Goal: Task Accomplishment & Management: Complete application form

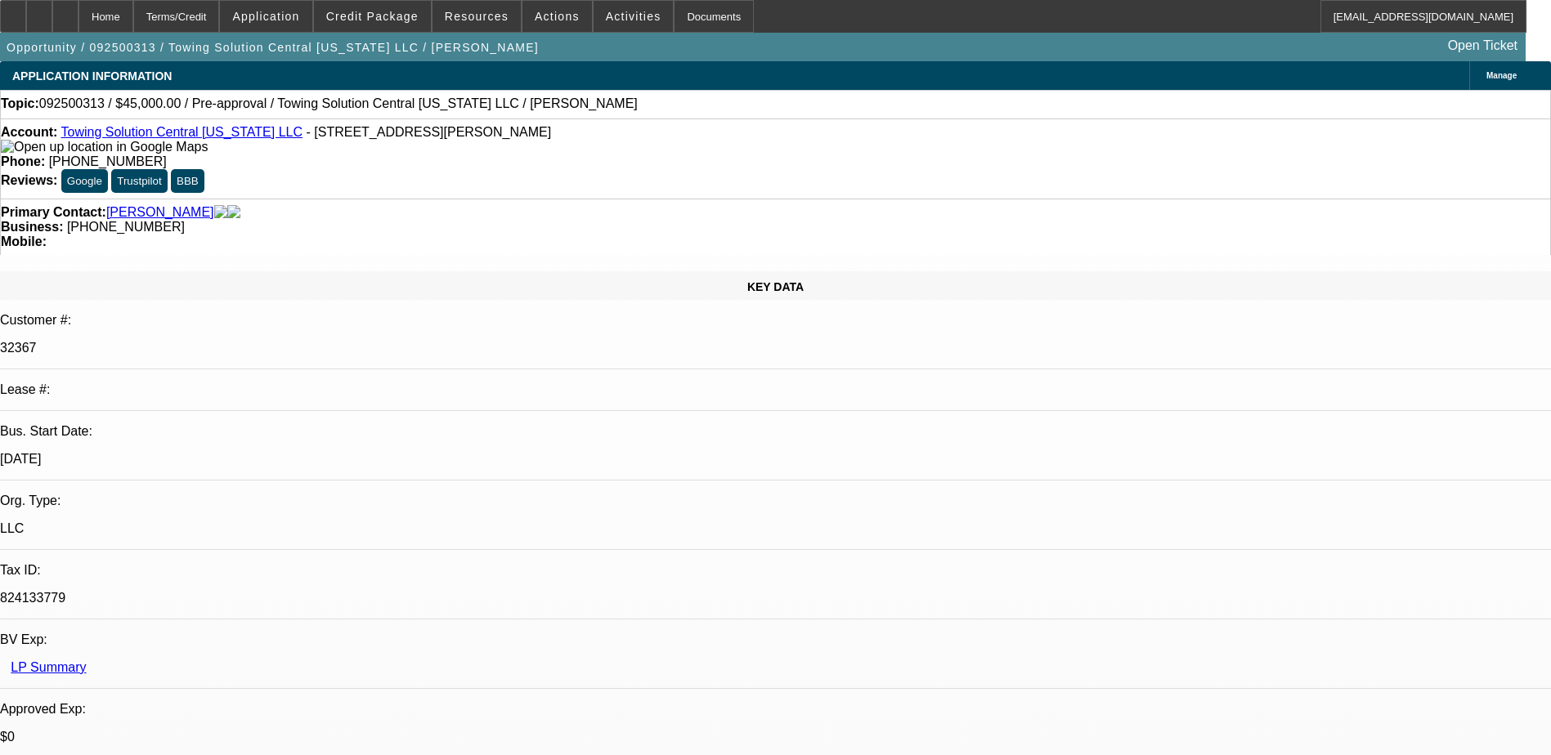
select select "0"
select select "2"
select select "0.1"
select select "4"
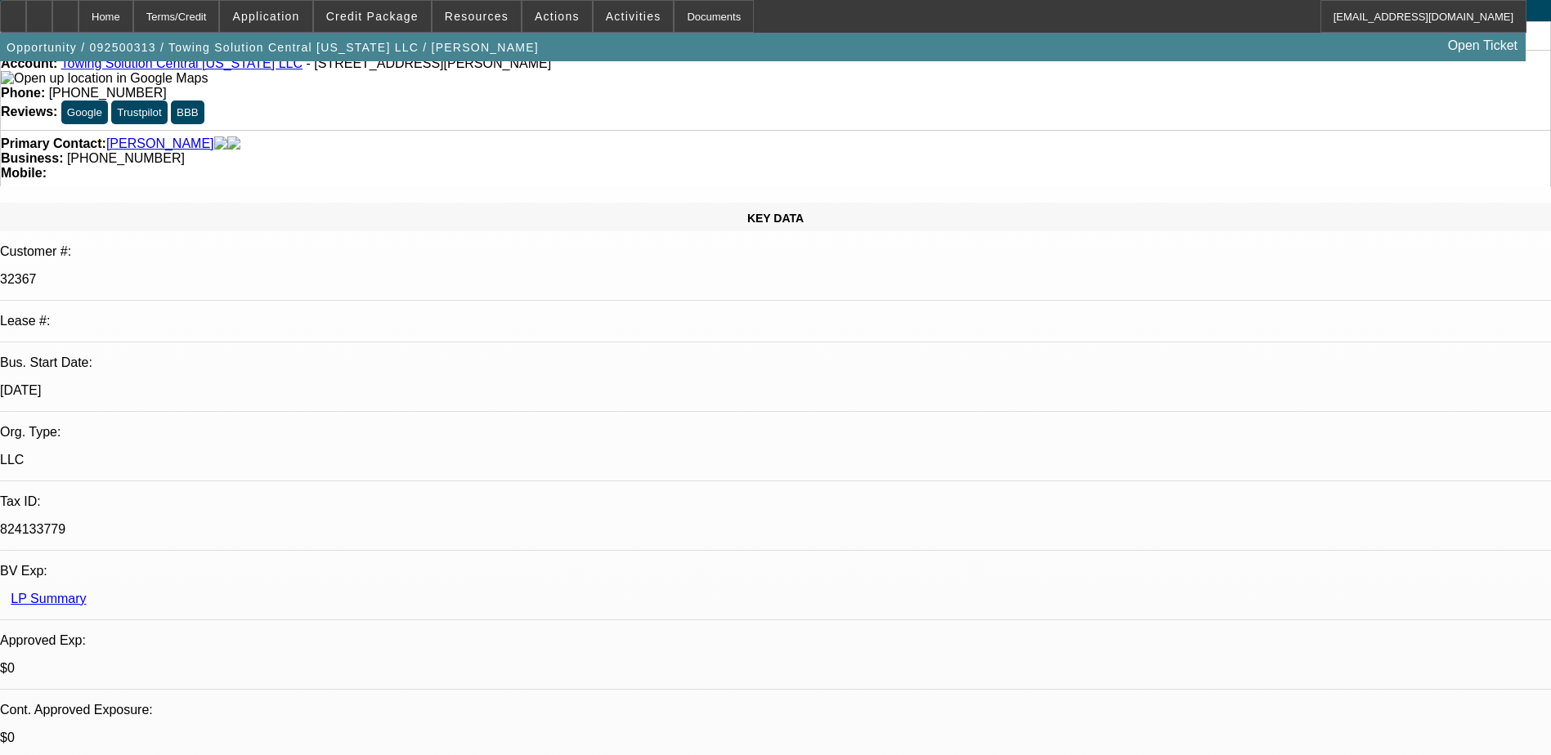
scroll to position [163, 0]
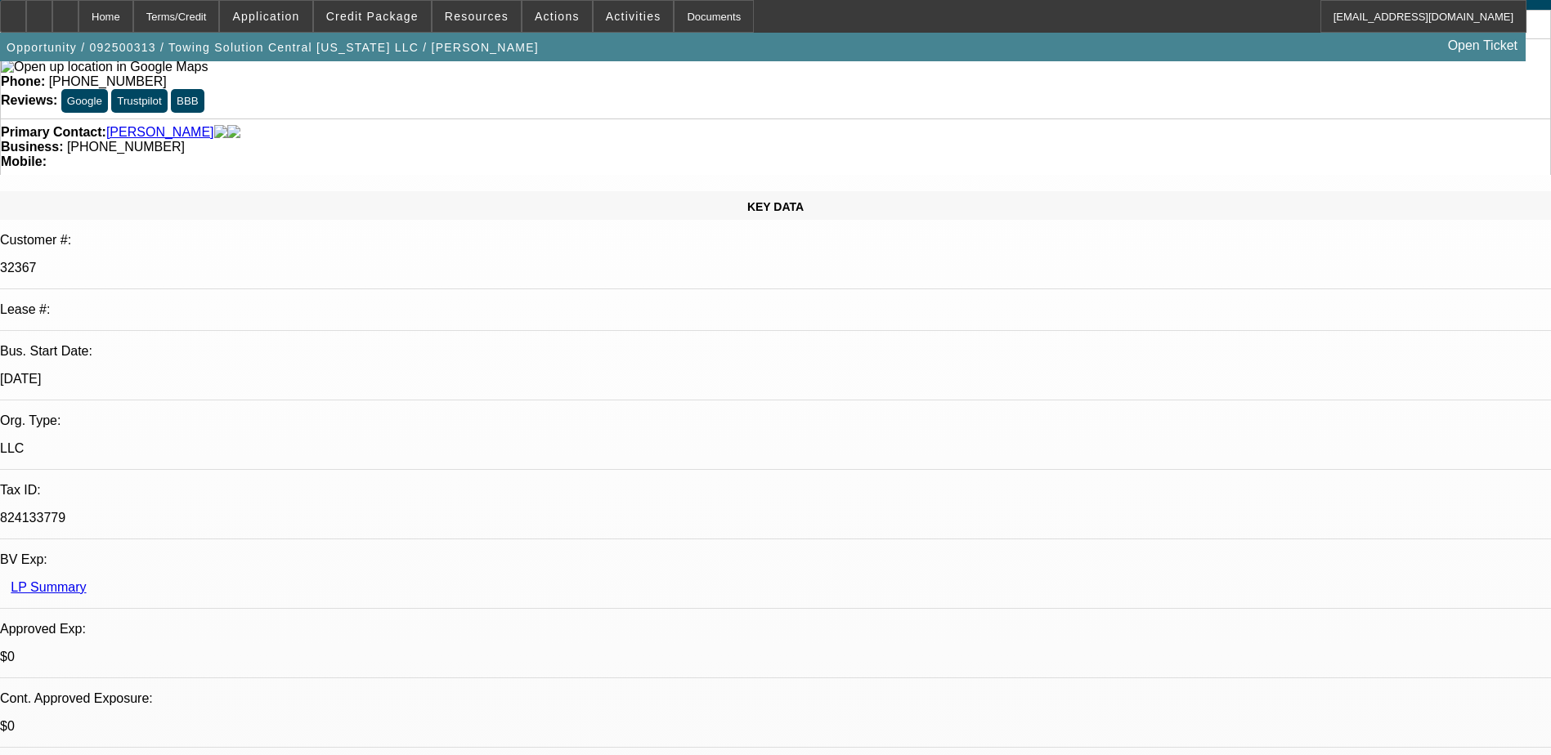
scroll to position [0, 0]
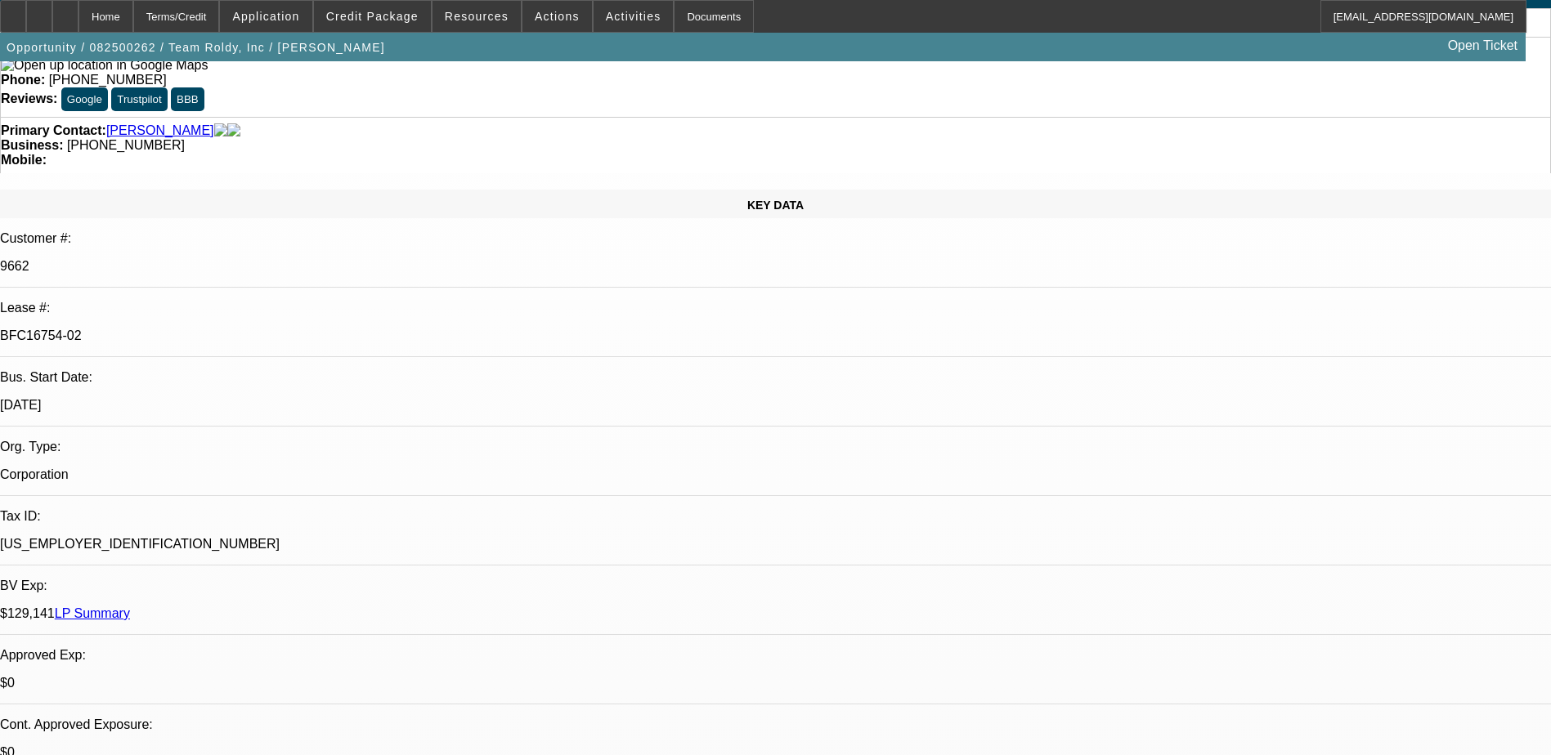
select select "0"
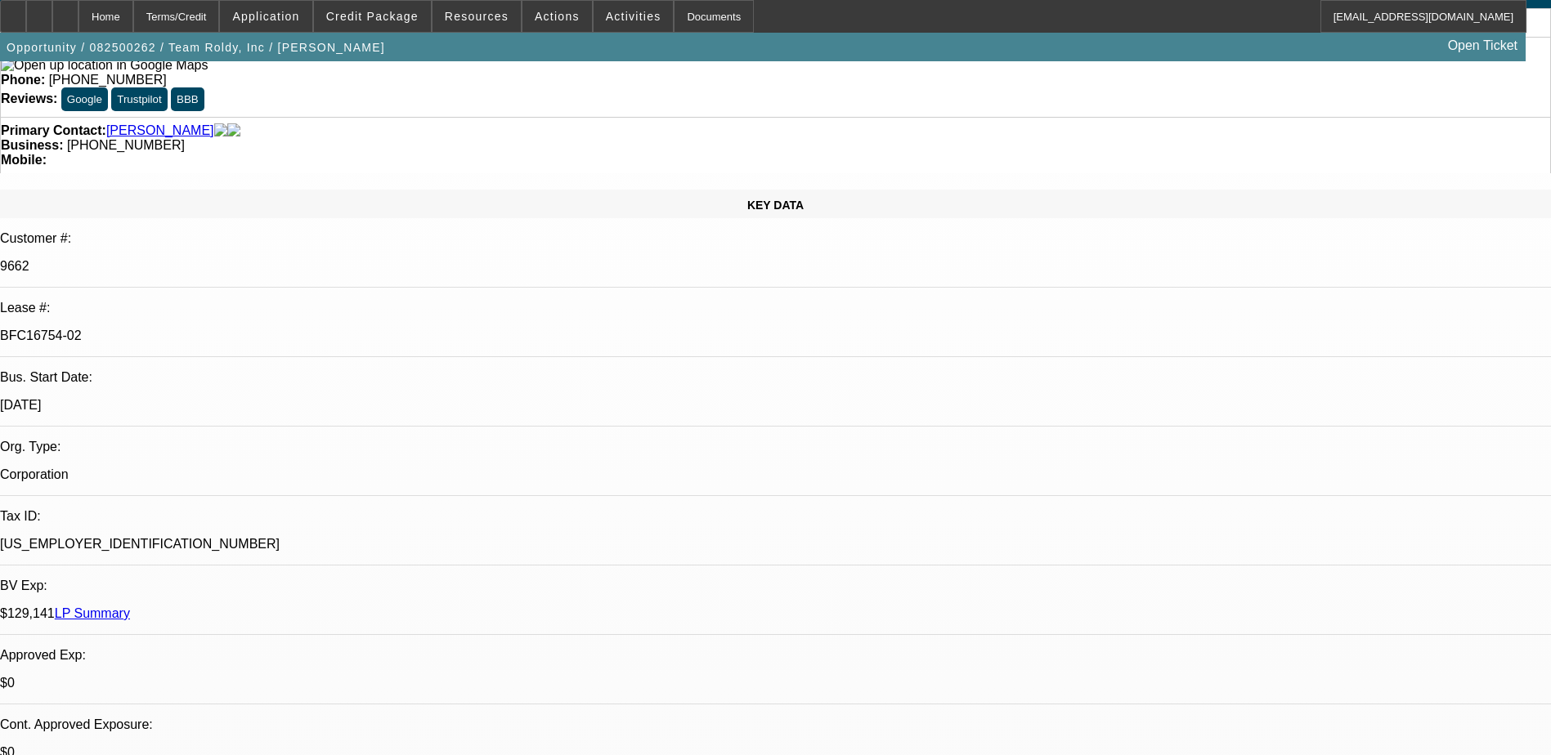
select select "0"
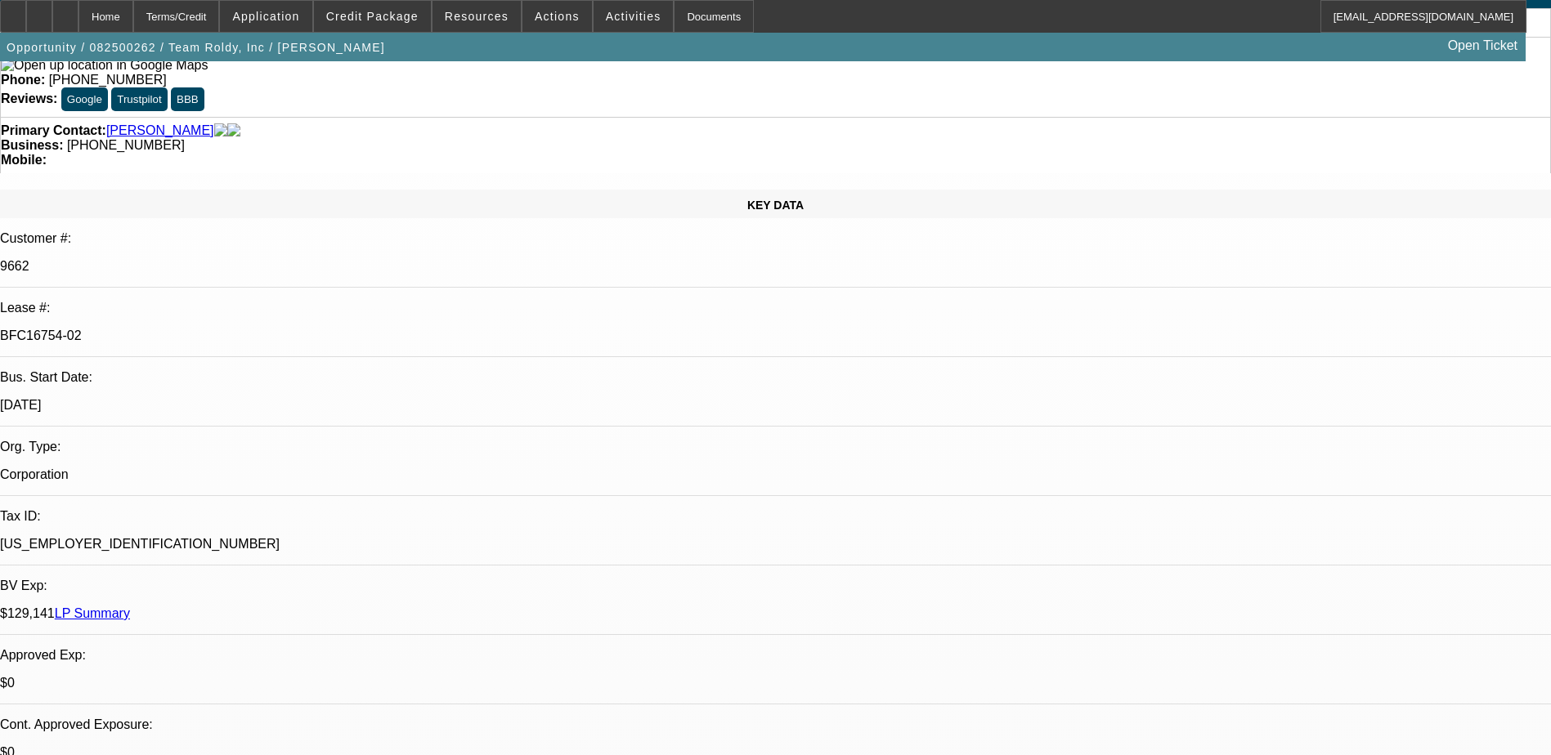
select select "0"
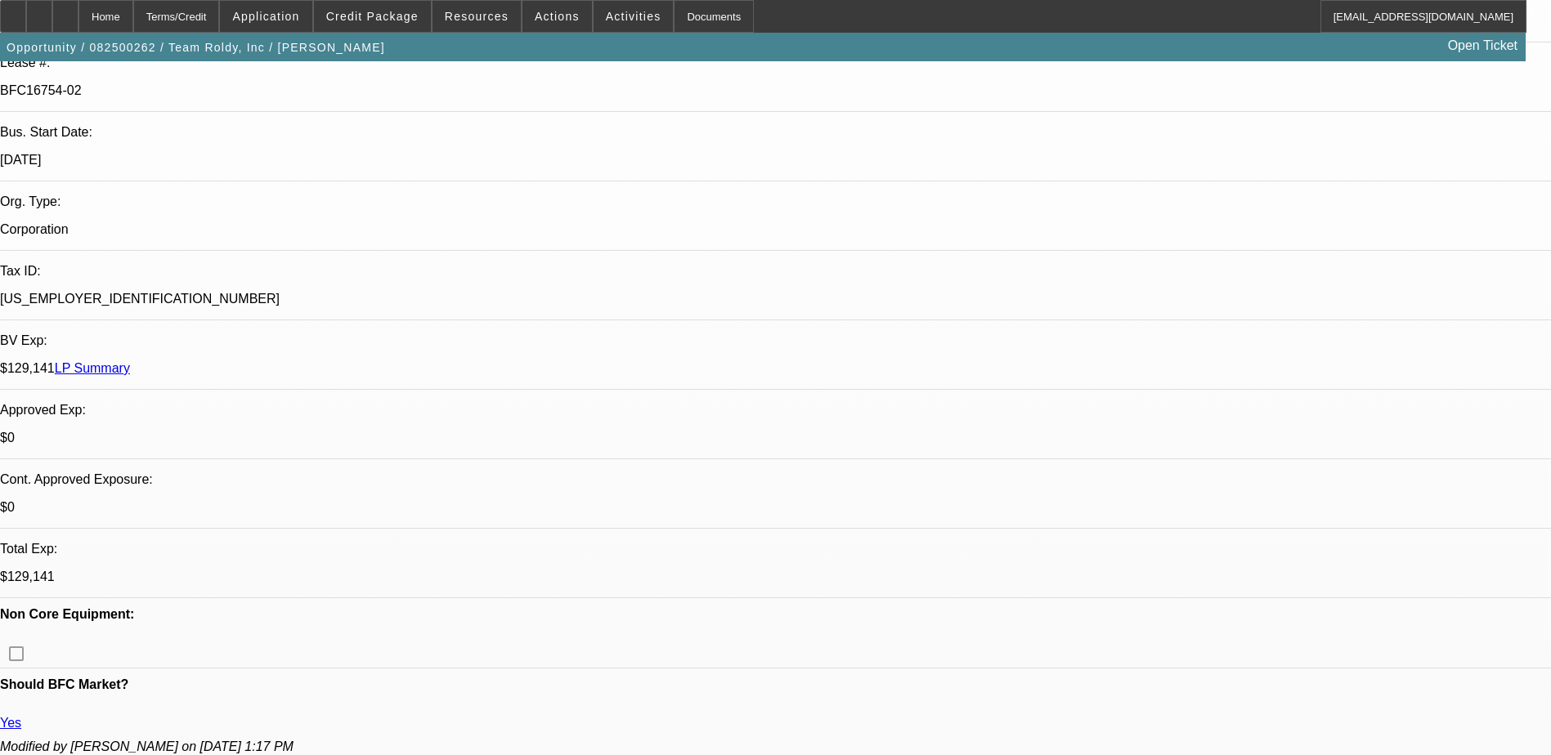
select select "1"
select select "2"
select select "6"
select select "1"
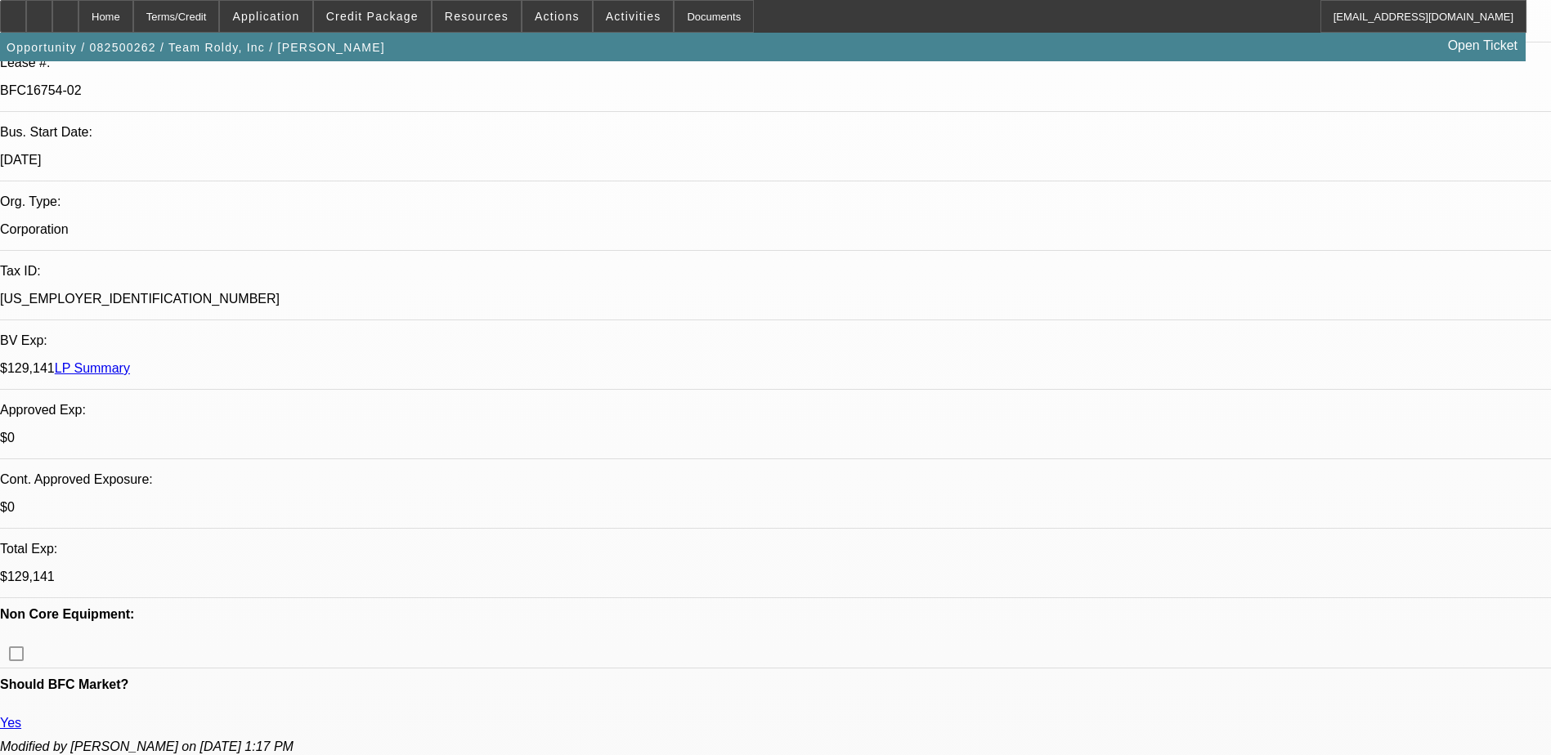
select select "6"
select select "1"
select select "6"
select select "1"
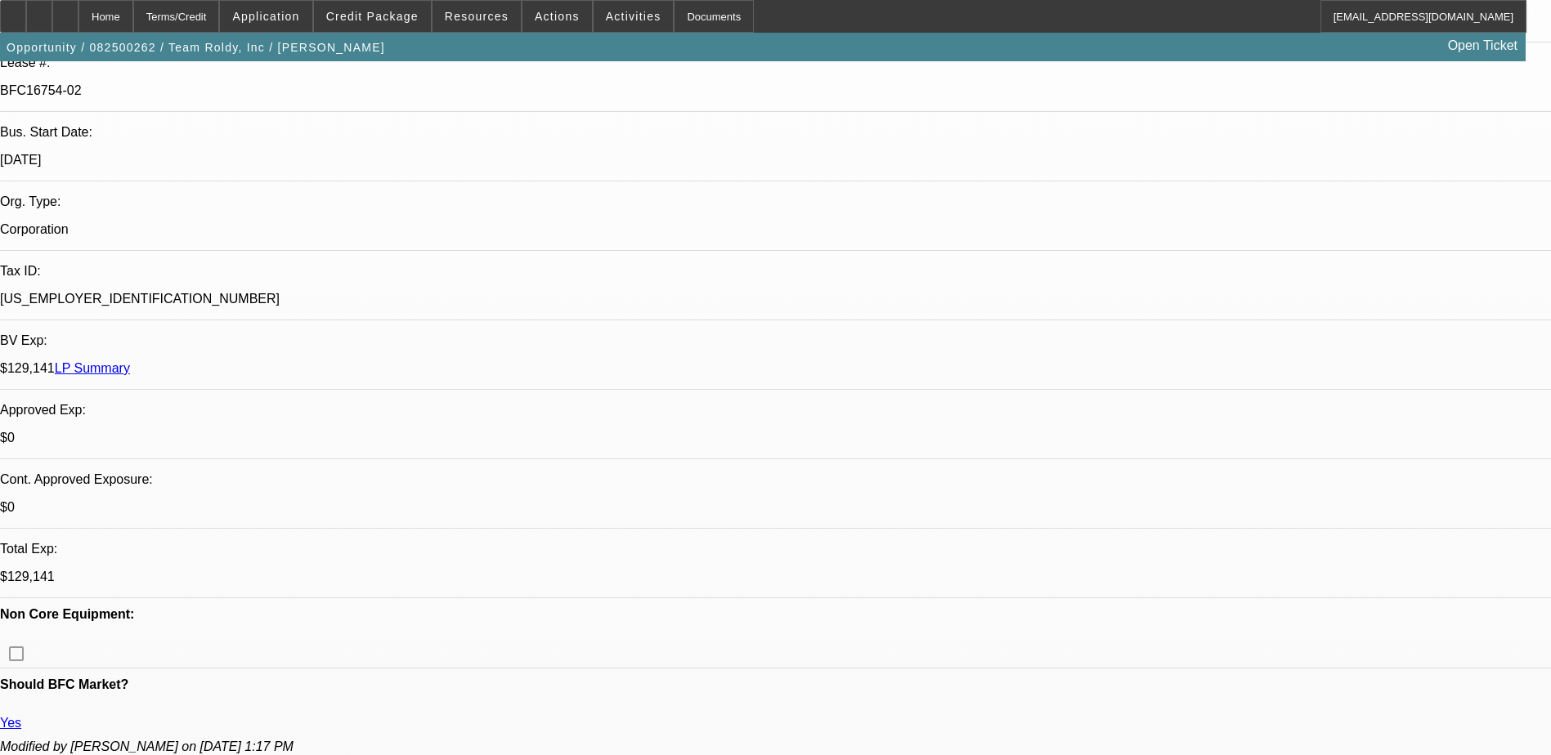
select select "2"
select select "6"
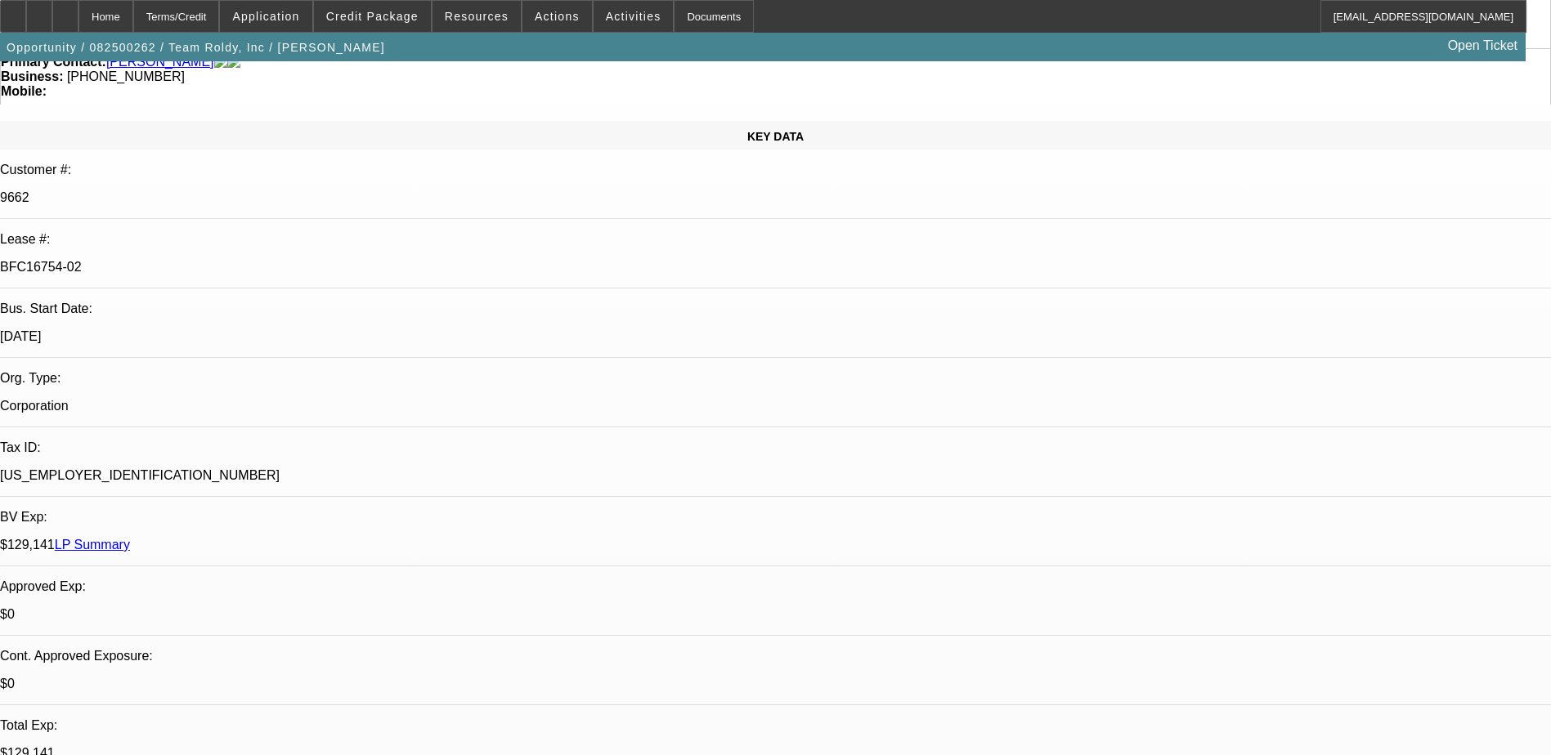
scroll to position [409, 0]
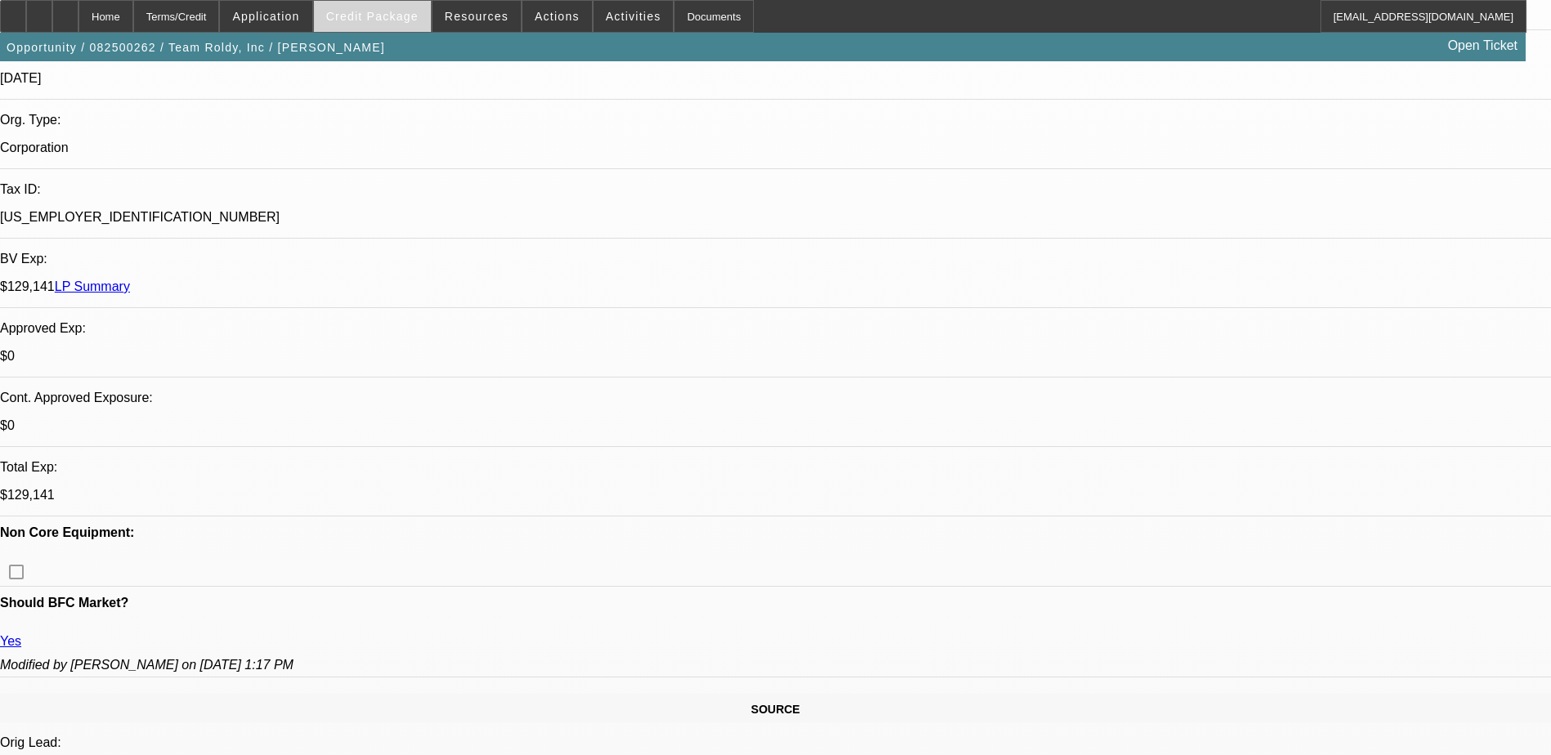
click at [382, 14] on span "Credit Package" at bounding box center [372, 16] width 92 height 13
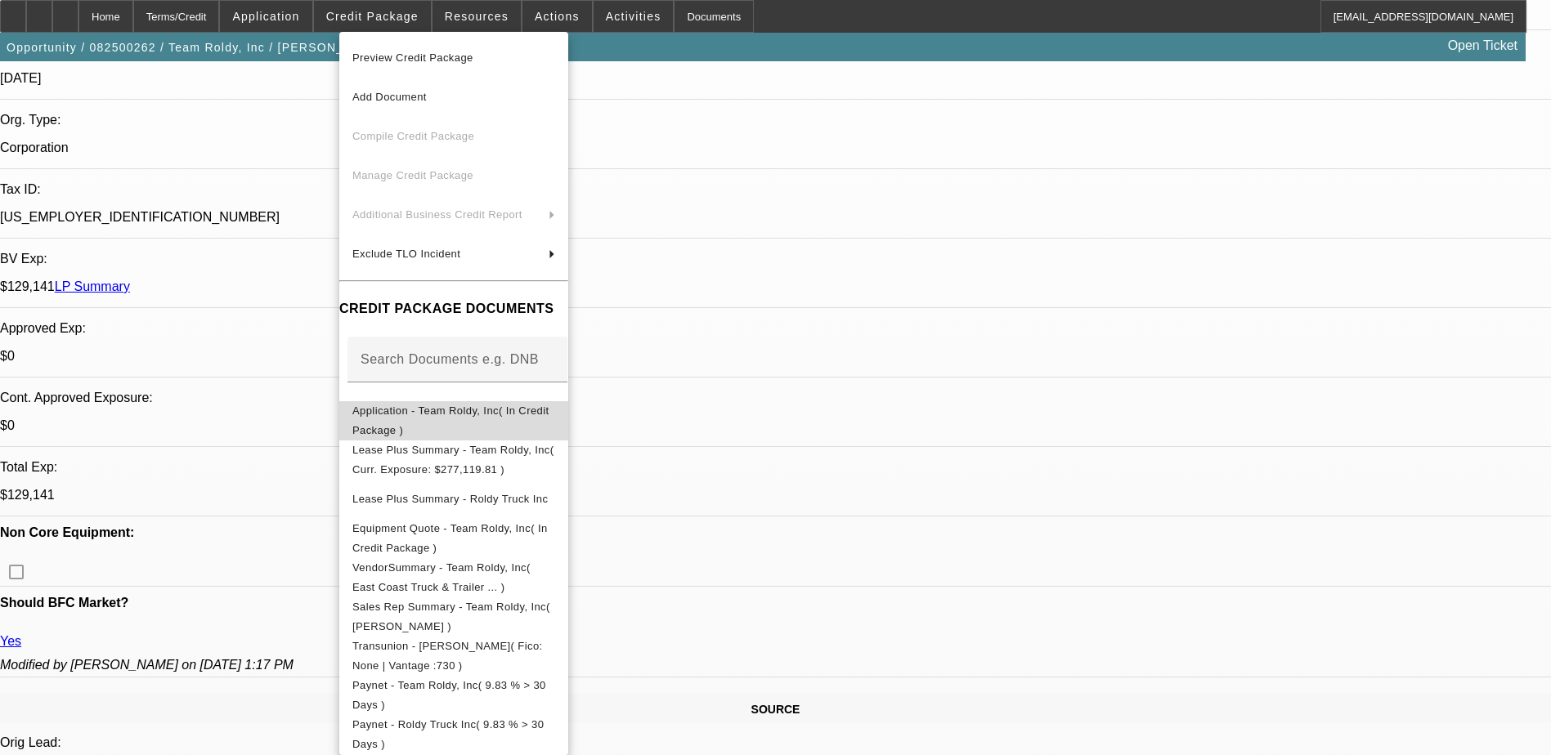
click at [555, 418] on span "Application - Team Roldy, Inc( In Credit Package )" at bounding box center [453, 420] width 203 height 39
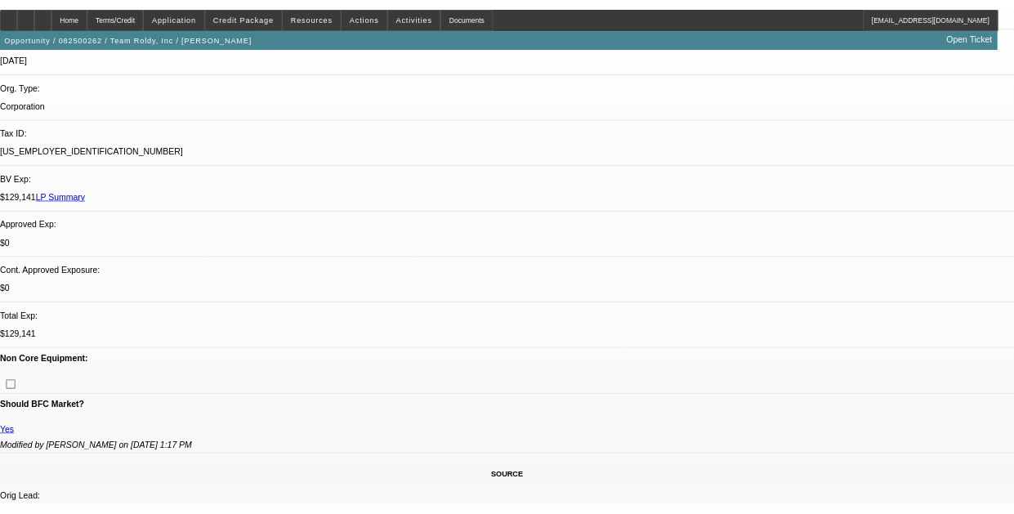
scroll to position [437, 0]
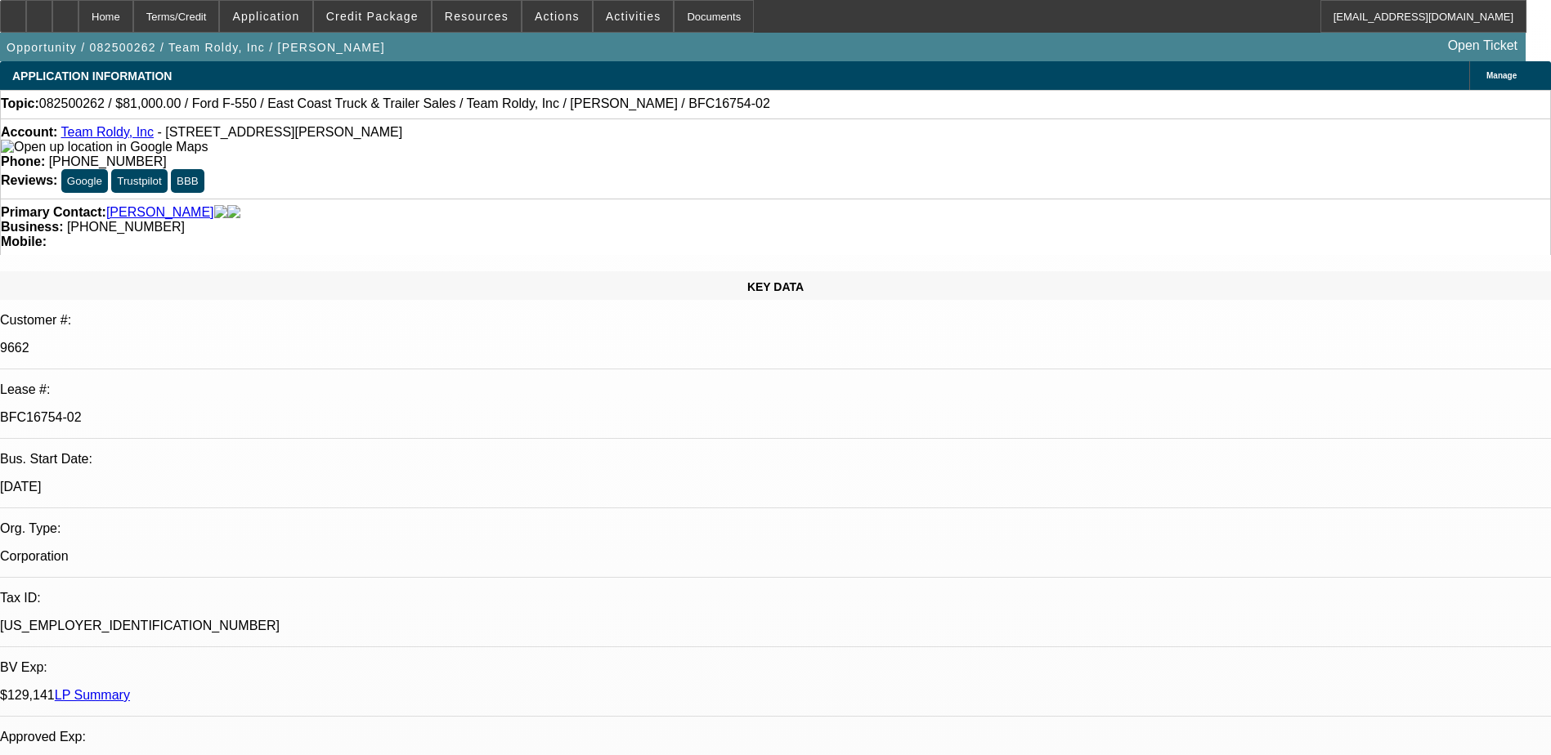
select select "0"
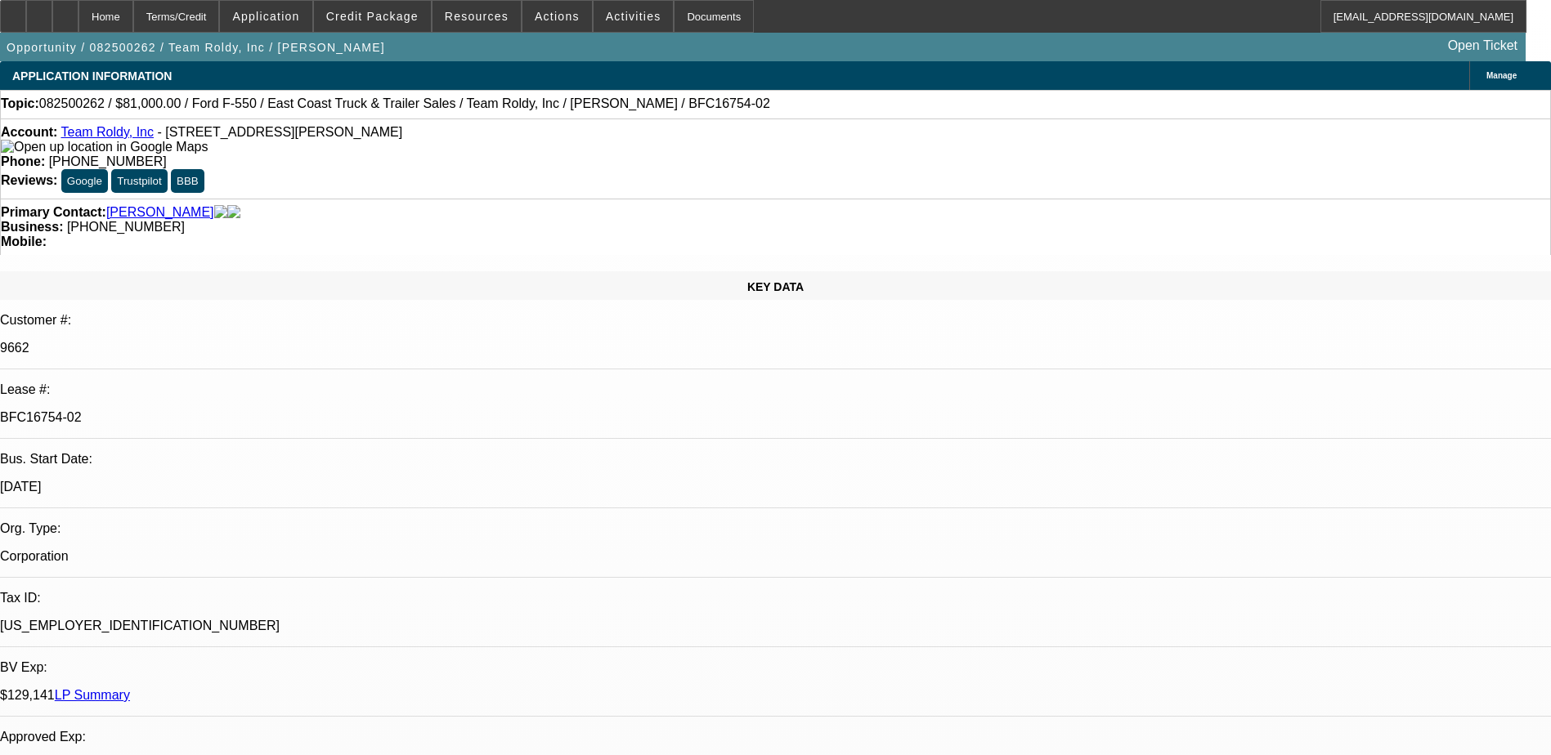
select select "0"
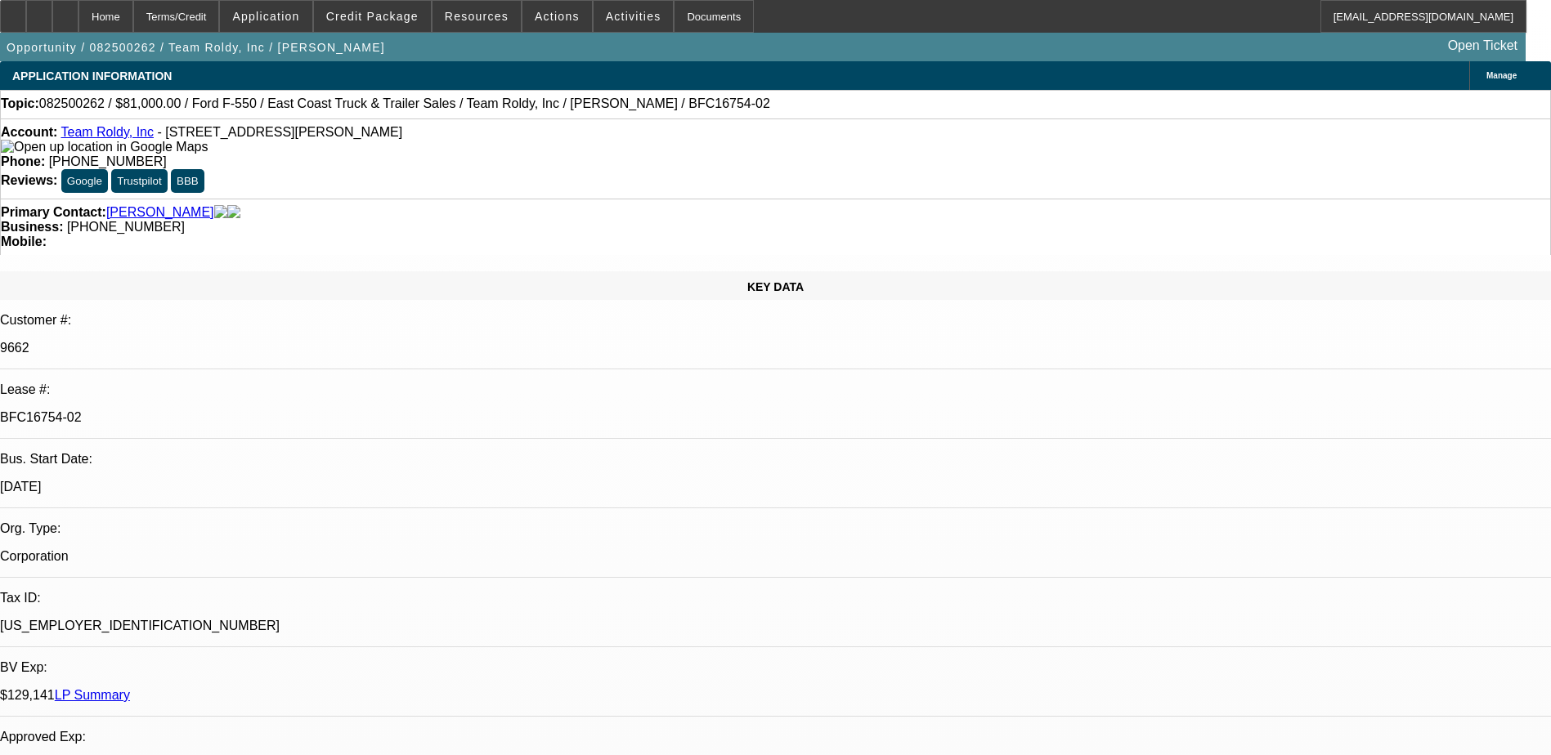
select select "0"
select select "1"
select select "2"
select select "6"
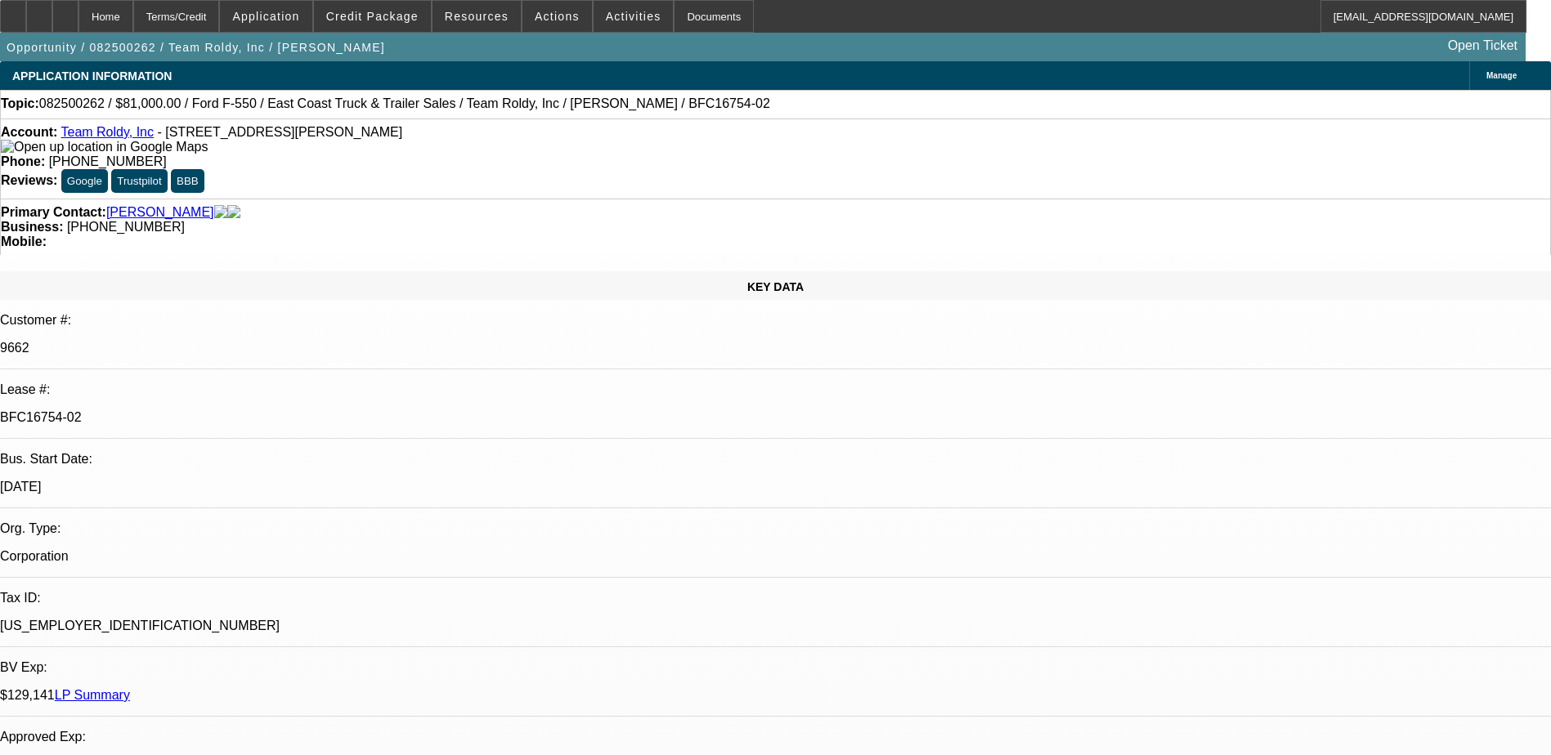
select select "1"
select select "6"
select select "1"
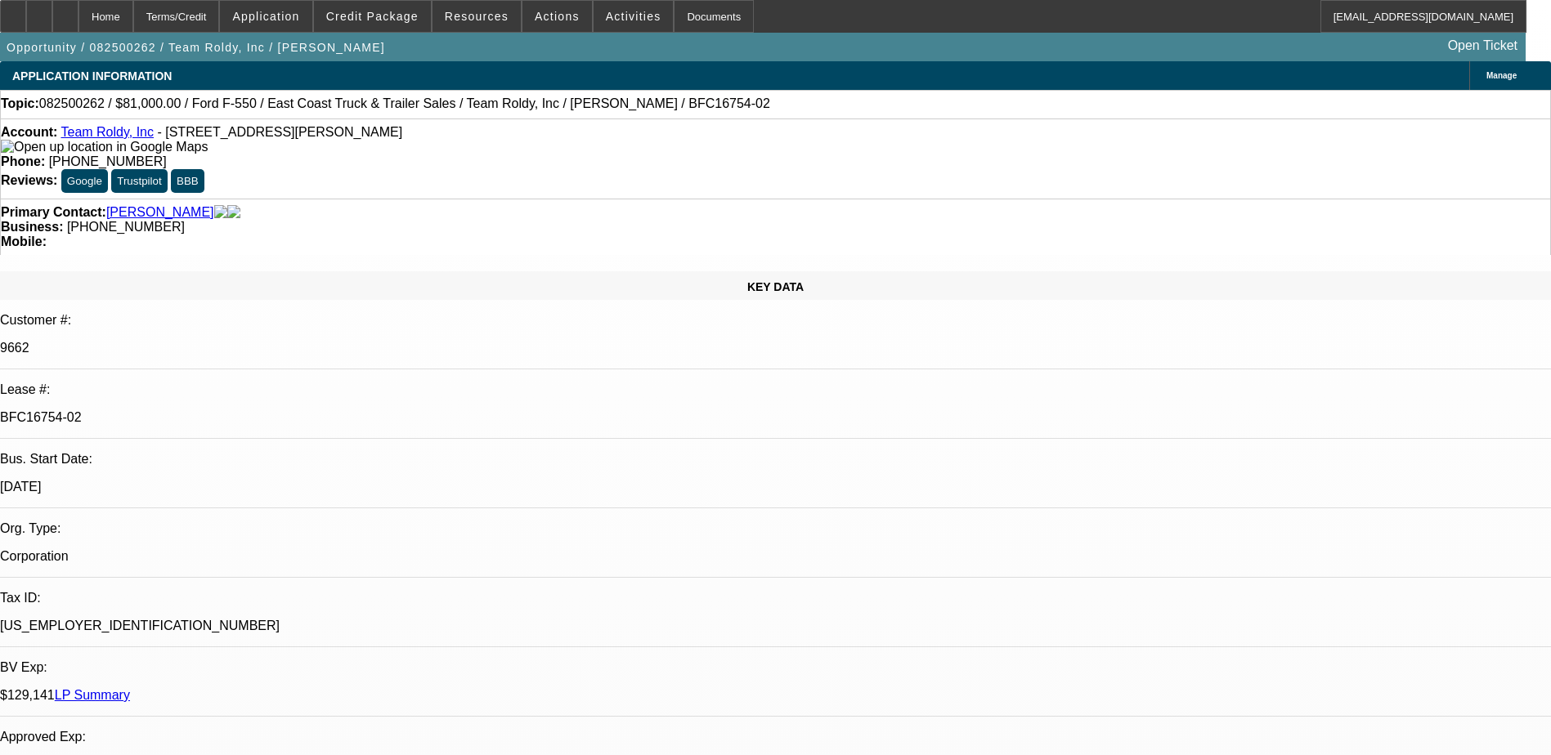
select select "6"
select select "1"
select select "2"
select select "6"
